Goal: Check status: Check status

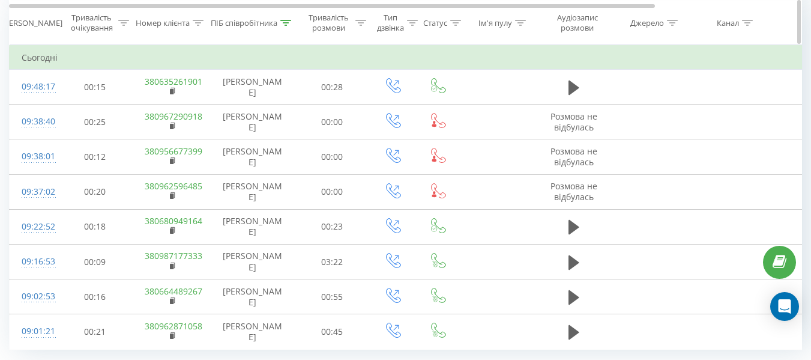
click at [201, 19] on div at bounding box center [198, 22] width 11 height 10
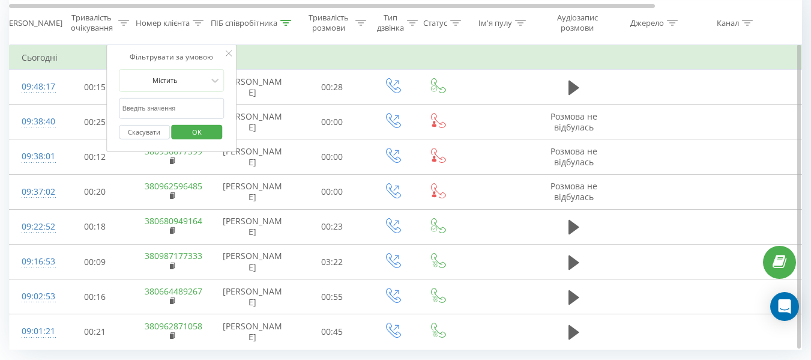
click at [172, 115] on input "text" at bounding box center [172, 108] width 106 height 21
paste input "0987177333"
type input "0987177333"
click at [181, 128] on span "OK" at bounding box center [197, 131] width 34 height 19
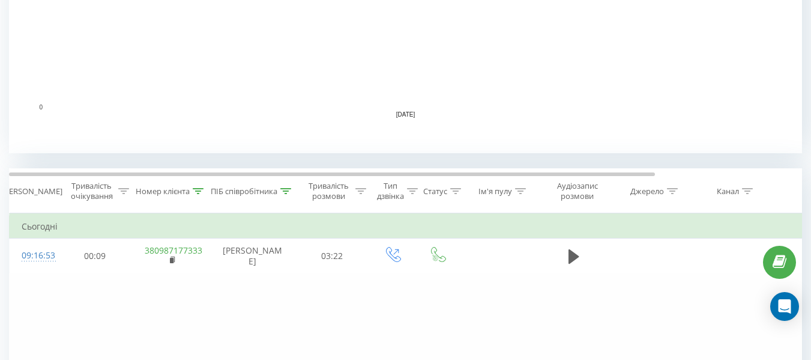
scroll to position [518, 0]
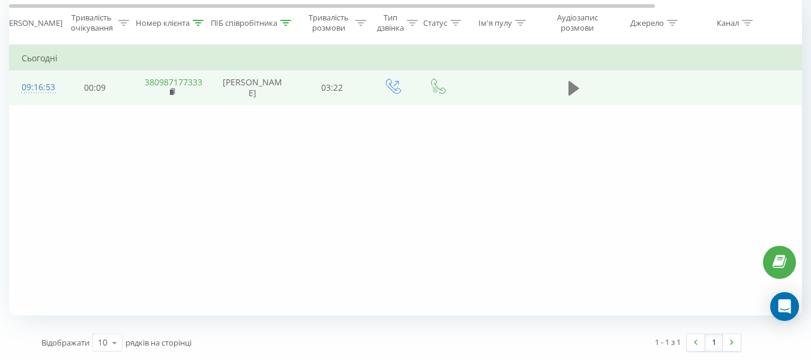
click at [572, 87] on icon at bounding box center [574, 87] width 11 height 14
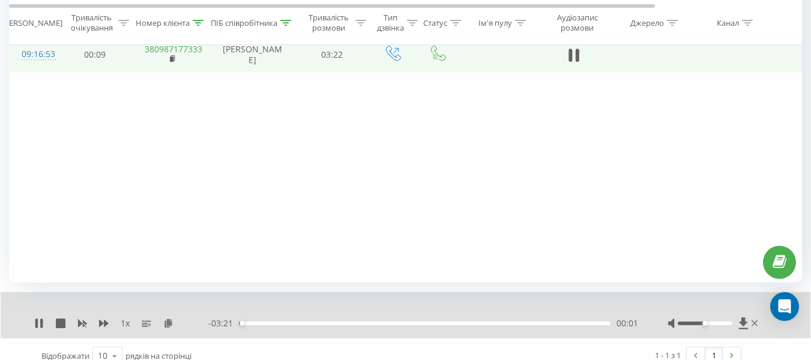
scroll to position [565, 0]
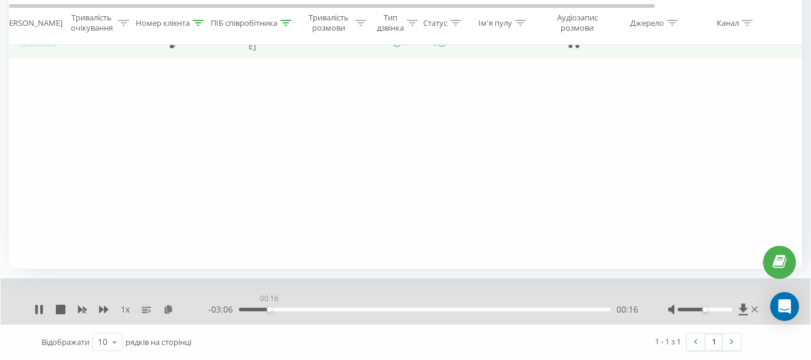
click at [269, 308] on div "00:16" at bounding box center [425, 309] width 372 height 4
click at [294, 309] on div "00:17" at bounding box center [425, 309] width 372 height 4
click at [319, 307] on div "00:44" at bounding box center [425, 309] width 372 height 4
click at [331, 307] on div "00:50" at bounding box center [425, 309] width 372 height 4
click at [343, 309] on div "00:57" at bounding box center [425, 309] width 372 height 4
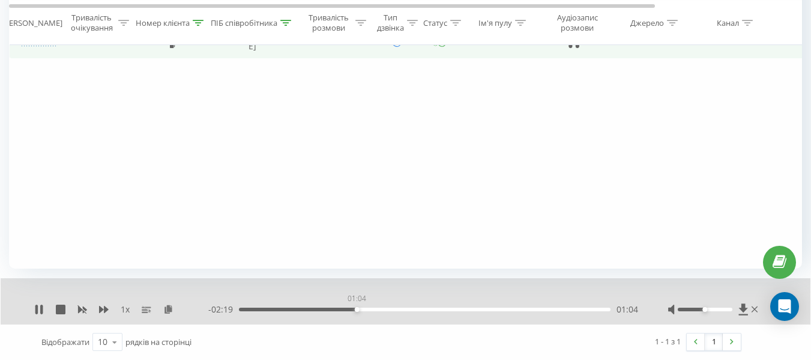
click at [357, 309] on div "01:04" at bounding box center [425, 309] width 372 height 4
click at [383, 310] on div "01:12" at bounding box center [425, 309] width 372 height 4
click at [396, 308] on div "01:22" at bounding box center [425, 309] width 372 height 4
click at [408, 310] on div "01:26" at bounding box center [425, 309] width 372 height 4
click at [429, 307] on div "01:39" at bounding box center [425, 309] width 372 height 4
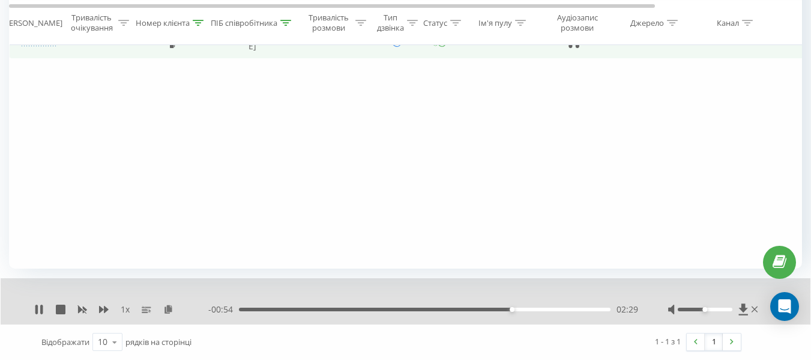
click at [533, 309] on div "02:29" at bounding box center [425, 309] width 372 height 4
click at [515, 310] on div "02:42" at bounding box center [425, 309] width 372 height 4
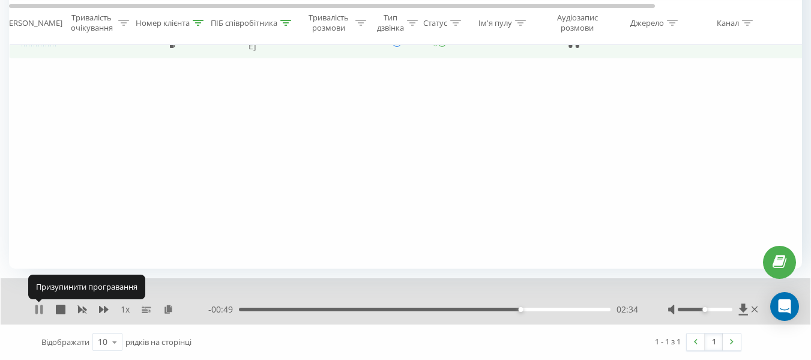
click at [38, 309] on icon at bounding box center [36, 309] width 2 height 10
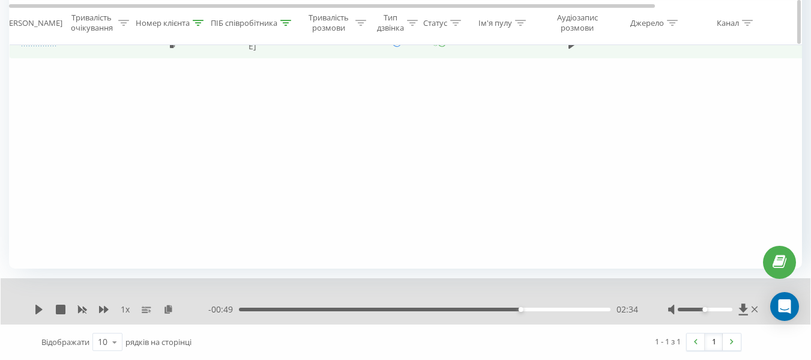
click at [199, 26] on div at bounding box center [198, 22] width 11 height 10
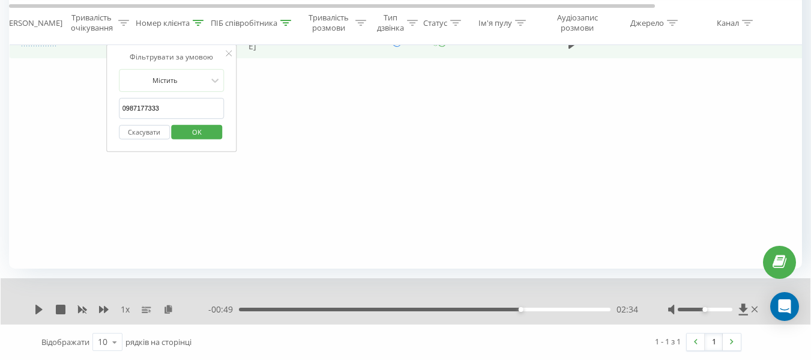
click at [152, 131] on button "Скасувати" at bounding box center [144, 131] width 51 height 15
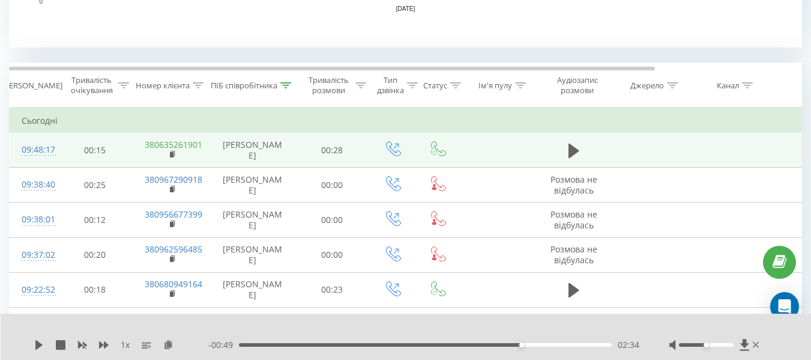
scroll to position [445, 0]
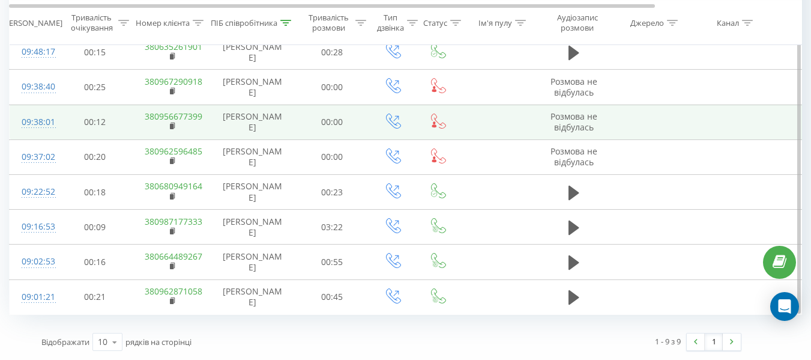
scroll to position [468, 0]
